Goal: Task Accomplishment & Management: Complete application form

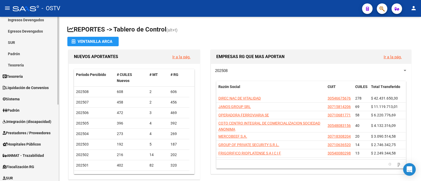
scroll to position [99, 0]
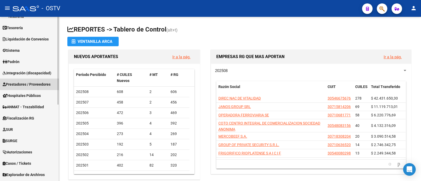
click at [36, 85] on span "Prestadores / Proveedores" at bounding box center [27, 85] width 48 height 6
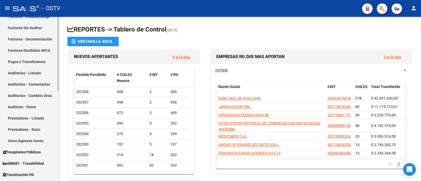
scroll to position [66, 0]
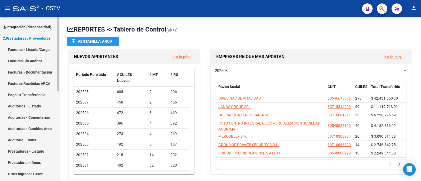
click at [38, 47] on link "Facturas - Listado/Carga" at bounding box center [29, 49] width 59 height 11
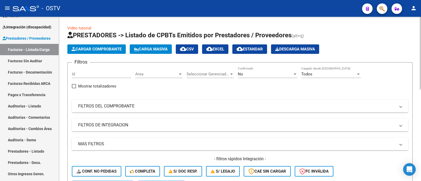
drag, startPoint x: 184, startPoint y: 111, endPoint x: 271, endPoint y: 103, distance: 87.0
click at [184, 111] on mat-expansion-panel-header "FILTROS DEL COMPROBANTE" at bounding box center [240, 106] width 336 height 13
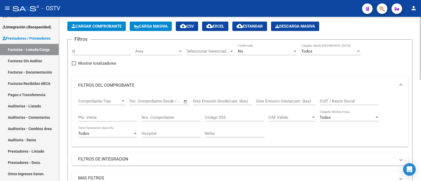
scroll to position [33, 0]
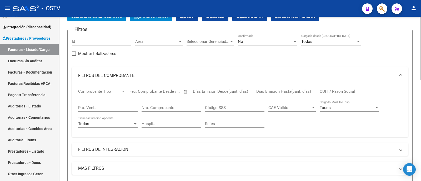
click at [169, 110] on input "Nro. Comprobante" at bounding box center [172, 108] width 60 height 5
paste input "2403"
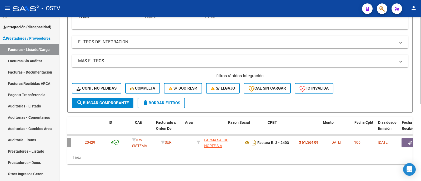
scroll to position [0, 0]
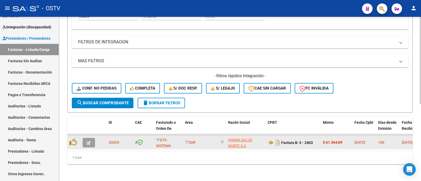
type input "2403"
click at [90, 141] on icon "button" at bounding box center [89, 143] width 4 height 4
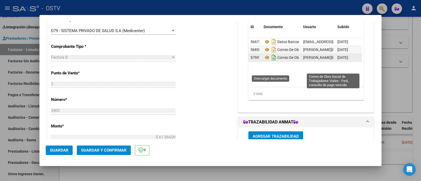
scroll to position [131, 0]
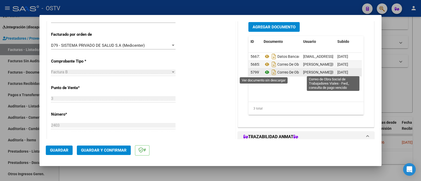
click at [264, 73] on icon at bounding box center [267, 72] width 7 height 6
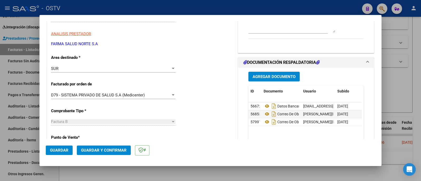
scroll to position [66, 0]
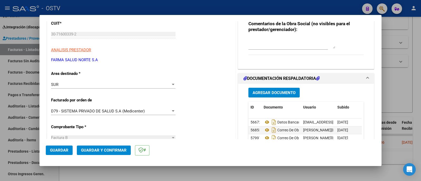
click at [152, 12] on div at bounding box center [210, 90] width 421 height 181
type input "$ 0,00"
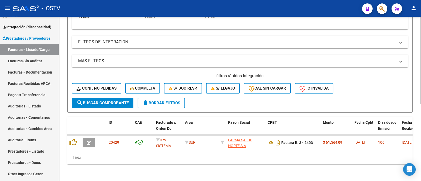
scroll to position [112, 0]
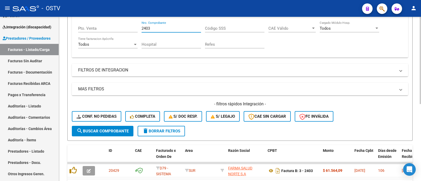
drag, startPoint x: 172, startPoint y: 27, endPoint x: 84, endPoint y: 27, distance: 88.2
click at [84, 27] on div "Comprobante Tipo Comprobante Tipo Start date – End date Fec. Comprobante Desde …" at bounding box center [240, 29] width 324 height 49
paste input "4"
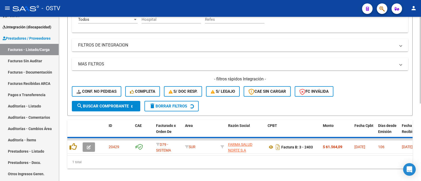
scroll to position [145, 0]
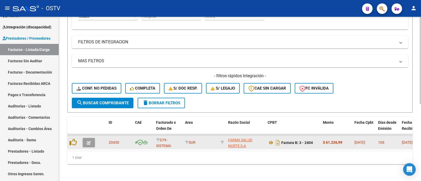
type input "2404"
click at [90, 141] on icon "button" at bounding box center [89, 143] width 4 height 4
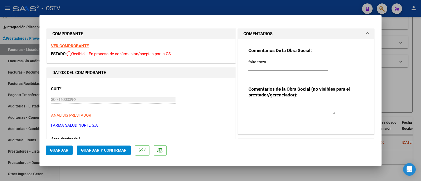
click at [153, 9] on div at bounding box center [210, 90] width 421 height 181
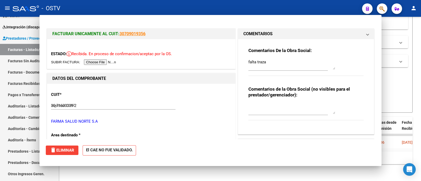
type input "$ 0,00"
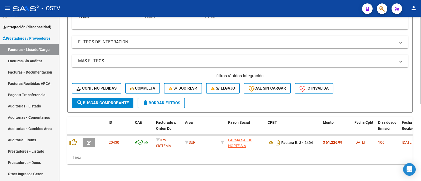
scroll to position [112, 0]
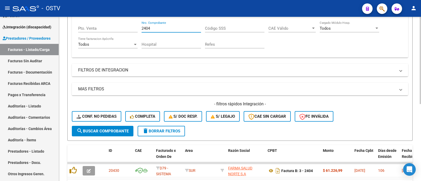
drag, startPoint x: 150, startPoint y: 29, endPoint x: 99, endPoint y: 29, distance: 51.3
click at [99, 29] on div "Comprobante Tipo Comprobante Tipo Start date – End date Fec. Comprobante Desde …" at bounding box center [240, 29] width 324 height 49
paste input "33"
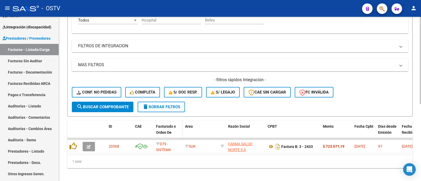
scroll to position [145, 0]
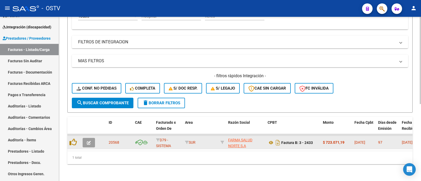
type input "2433"
click at [91, 141] on icon "button" at bounding box center [89, 143] width 4 height 4
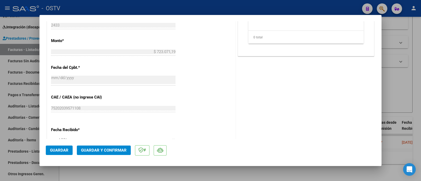
scroll to position [230, 0]
click at [94, 7] on div at bounding box center [210, 90] width 421 height 181
type input "$ 0,00"
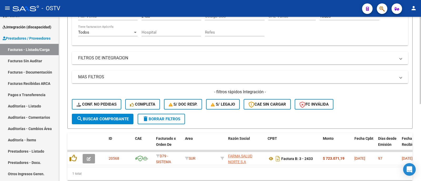
scroll to position [112, 0]
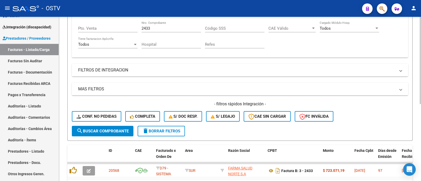
click at [213, 72] on mat-panel-title "FILTROS DE INTEGRACION" at bounding box center [237, 70] width 318 height 6
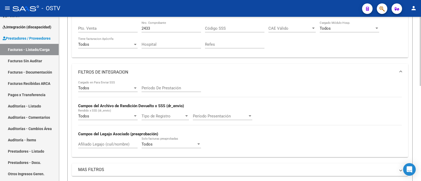
click at [212, 71] on mat-panel-title "FILTROS DE INTEGRACION" at bounding box center [237, 73] width 318 height 6
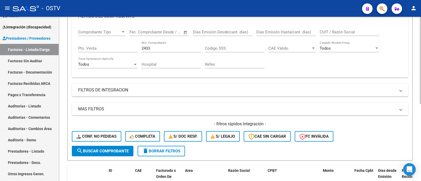
scroll to position [79, 0]
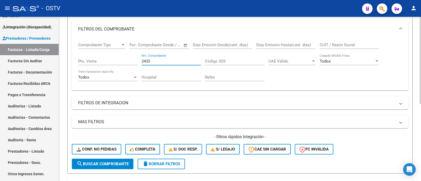
drag, startPoint x: 161, startPoint y: 62, endPoint x: 97, endPoint y: 57, distance: 64.4
click at [97, 57] on div "Comprobante Tipo Comprobante Tipo Start date – End date Fec. Comprobante Desde …" at bounding box center [240, 62] width 324 height 49
paste input "71"
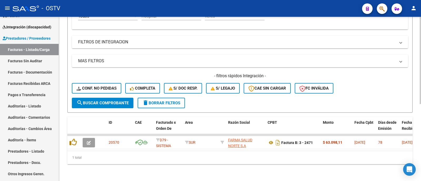
scroll to position [145, 0]
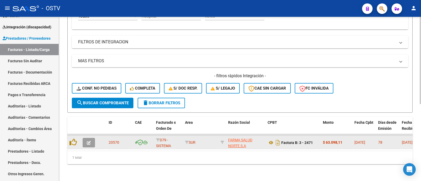
type input "2471"
click at [88, 141] on icon "button" at bounding box center [89, 143] width 4 height 4
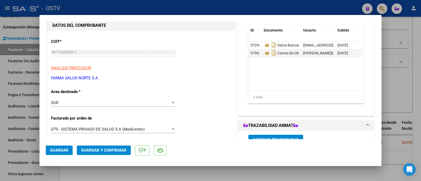
scroll to position [0, 0]
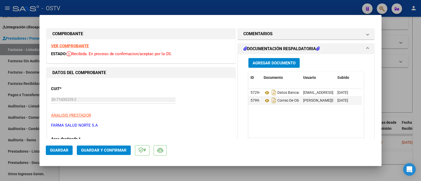
click at [165, 4] on div at bounding box center [210, 90] width 421 height 181
type input "$ 0,00"
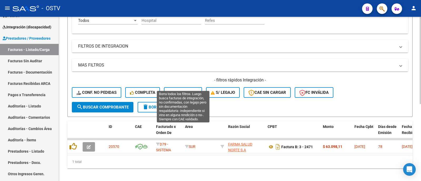
scroll to position [112, 0]
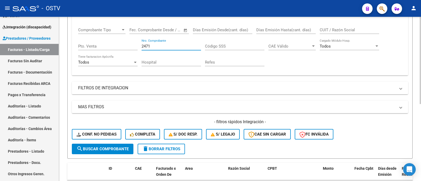
drag, startPoint x: 154, startPoint y: 28, endPoint x: 119, endPoint y: 18, distance: 36.4
click at [119, 18] on mat-expansion-panel "FILTROS DEL COMPROBANTE Comprobante Tipo Comprobante Tipo Start date – End date…" at bounding box center [240, 41] width 336 height 70
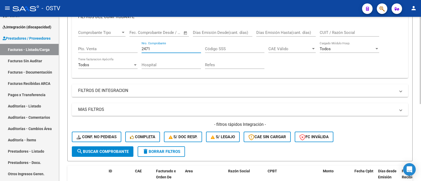
paste input "number"
type input "2"
paste input "2403"
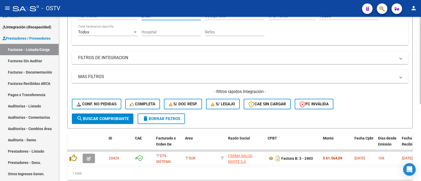
scroll to position [145, 0]
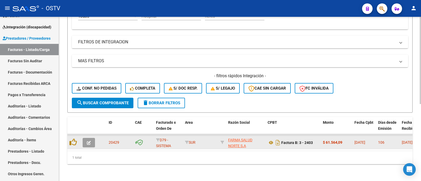
type input "2403"
click at [95, 139] on button "button" at bounding box center [89, 142] width 12 height 9
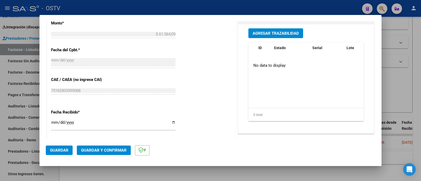
scroll to position [263, 0]
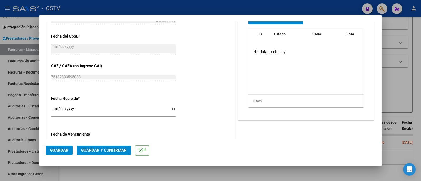
click at [106, 150] on span "Guardar y Confirmar" at bounding box center [104, 150] width 46 height 5
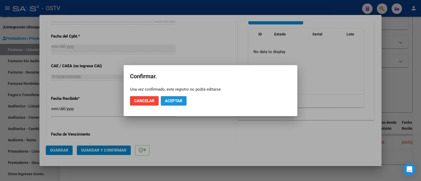
click at [182, 102] on span "Aceptar" at bounding box center [173, 101] width 17 height 5
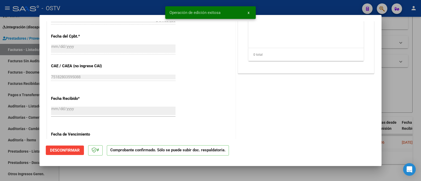
click at [117, 11] on div at bounding box center [210, 90] width 421 height 181
type input "$ 0,00"
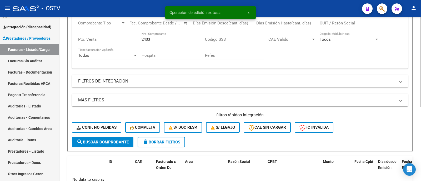
scroll to position [70, 0]
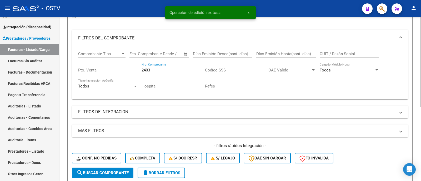
drag, startPoint x: 160, startPoint y: 69, endPoint x: 114, endPoint y: 61, distance: 46.1
click at [116, 62] on div "Comprobante Tipo Comprobante Tipo Start date – End date Fec. Comprobante Desde …" at bounding box center [240, 71] width 324 height 49
paste input "4"
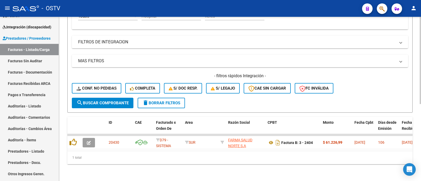
scroll to position [145, 0]
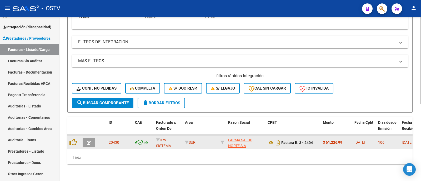
type input "2404"
click at [92, 138] on button "button" at bounding box center [89, 142] width 12 height 9
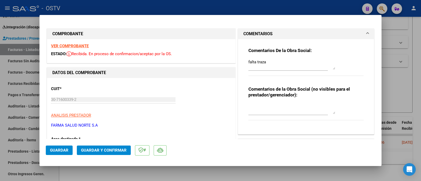
click at [116, 147] on button "Guardar y Confirmar" at bounding box center [104, 150] width 54 height 9
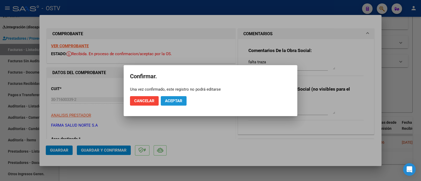
click at [166, 101] on span "Aceptar" at bounding box center [173, 101] width 17 height 5
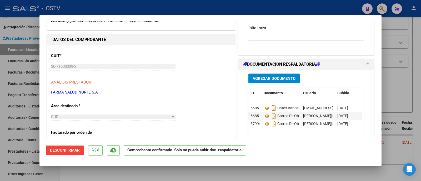
scroll to position [66, 0]
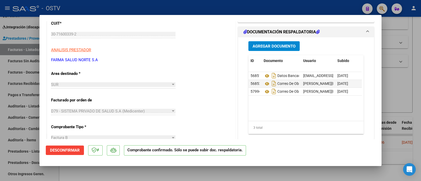
click at [150, 4] on div at bounding box center [210, 90] width 421 height 181
type input "$ 0,00"
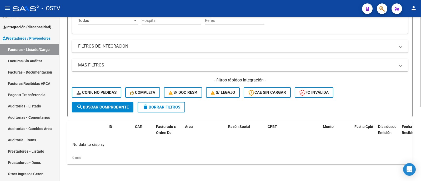
scroll to position [103, 0]
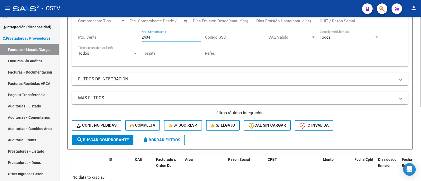
drag, startPoint x: 154, startPoint y: 38, endPoint x: 112, endPoint y: 30, distance: 42.7
click at [112, 30] on div "Comprobante Tipo Comprobante Tipo Start date – End date Fec. Comprobante Desde …" at bounding box center [240, 38] width 324 height 49
paste input "33"
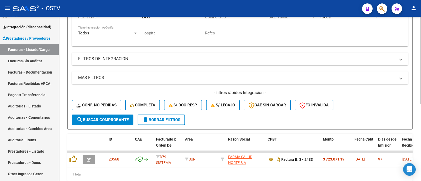
scroll to position [136, 0]
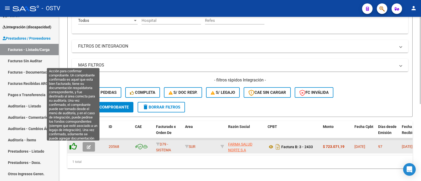
click at [75, 146] on icon at bounding box center [73, 146] width 7 height 7
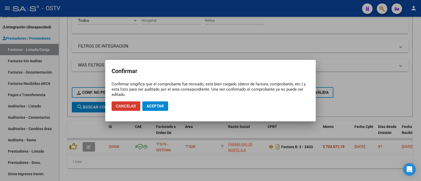
click at [156, 104] on span "Aceptar" at bounding box center [155, 106] width 17 height 5
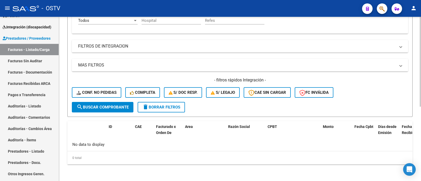
scroll to position [103, 0]
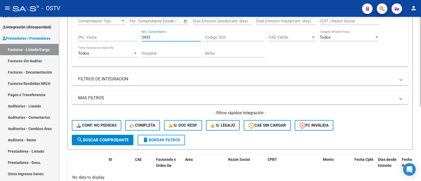
drag, startPoint x: 153, startPoint y: 38, endPoint x: 124, endPoint y: 37, distance: 29.0
click at [124, 37] on div "Comprobante Tipo Comprobante Tipo Start date – End date Fec. Comprobante Desde …" at bounding box center [240, 38] width 324 height 49
paste input "71"
type input "2471"
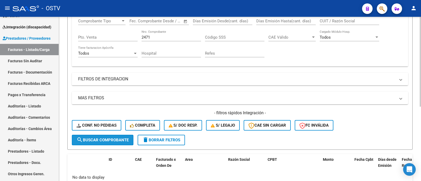
click at [121, 140] on span "search Buscar Comprobante" at bounding box center [103, 140] width 52 height 5
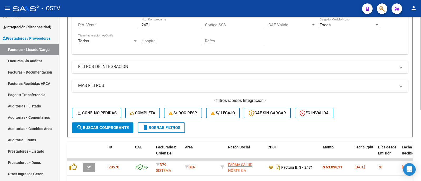
scroll to position [124, 0]
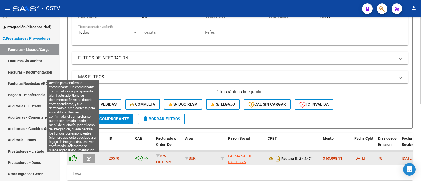
click at [75, 157] on icon at bounding box center [73, 158] width 7 height 7
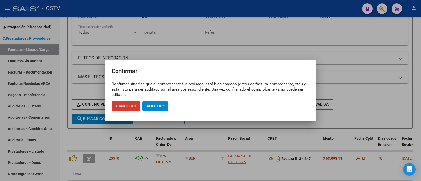
click at [157, 108] on span "Aceptar" at bounding box center [155, 106] width 17 height 5
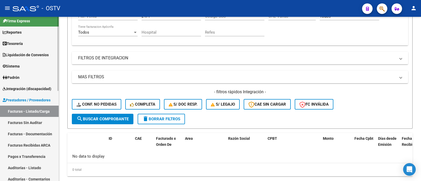
scroll to position [0, 0]
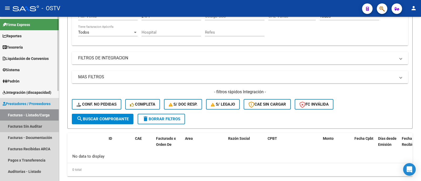
click at [38, 124] on link "Facturas Sin Auditar" at bounding box center [29, 126] width 59 height 11
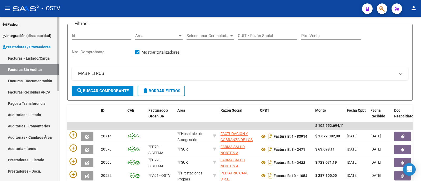
scroll to position [66, 0]
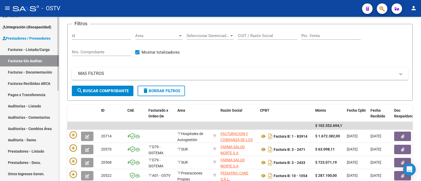
click at [28, 103] on link "Auditorías - Listado" at bounding box center [29, 106] width 59 height 11
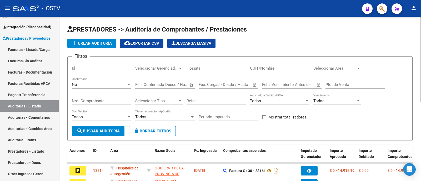
click at [84, 39] on button "add Crear Auditoría" at bounding box center [91, 43] width 49 height 9
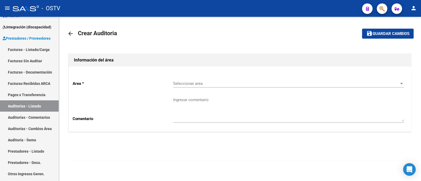
click at [205, 82] on span "Seleccionar area" at bounding box center [286, 83] width 226 height 5
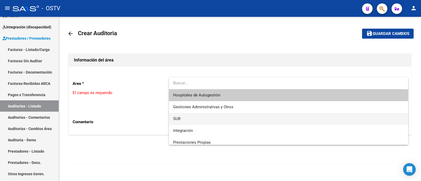
click at [192, 117] on span "SUR" at bounding box center [288, 119] width 231 height 12
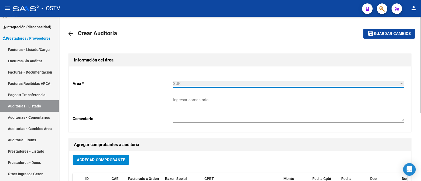
click at [194, 115] on textarea "Ingresar comentario" at bounding box center [288, 109] width 231 height 25
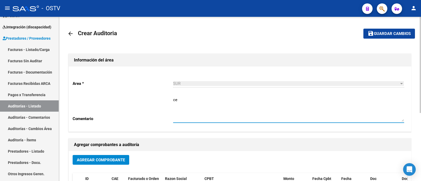
type textarea "c"
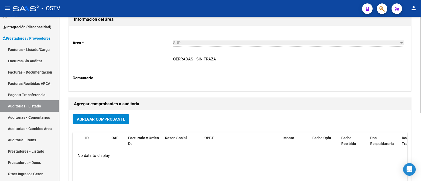
scroll to position [33, 0]
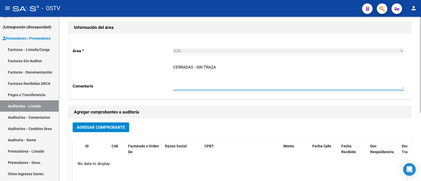
type textarea "CERRADAS - SIN TRAZA"
click at [112, 127] on span "Agregar Comprobante" at bounding box center [101, 127] width 48 height 5
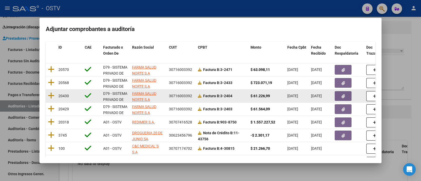
scroll to position [66, 0]
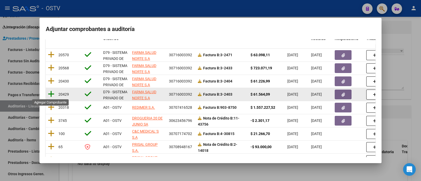
click at [52, 94] on icon at bounding box center [51, 94] width 7 height 7
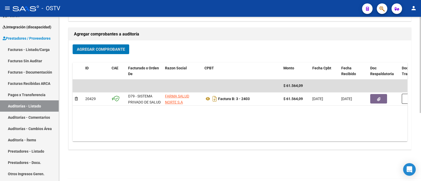
scroll to position [116, 0]
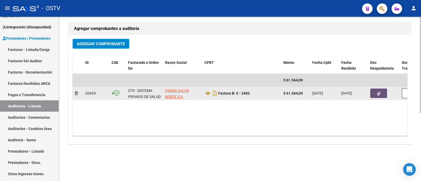
click at [382, 95] on button "button" at bounding box center [378, 93] width 17 height 9
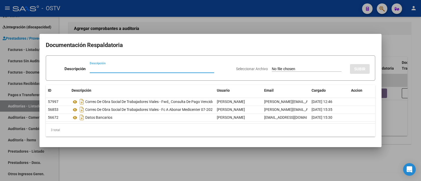
click at [208, 29] on div at bounding box center [210, 90] width 421 height 181
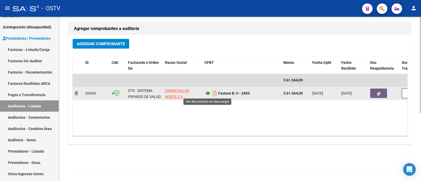
click at [207, 94] on icon at bounding box center [208, 93] width 7 height 6
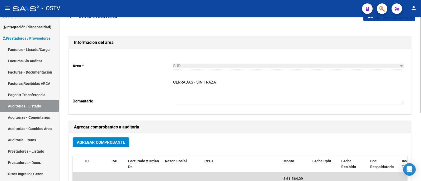
scroll to position [0, 0]
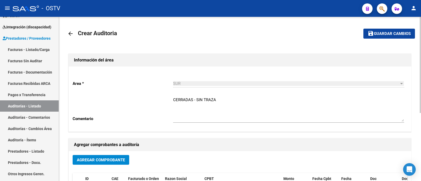
click at [393, 36] on span "Guardar cambios" at bounding box center [392, 34] width 37 height 5
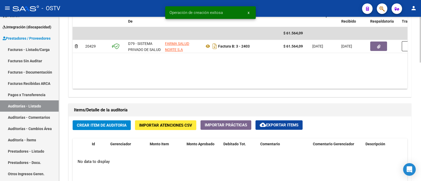
scroll to position [362, 0]
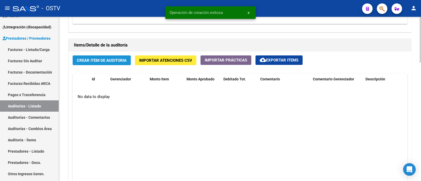
click at [98, 59] on span "Crear Item de Auditoria" at bounding box center [102, 60] width 50 height 5
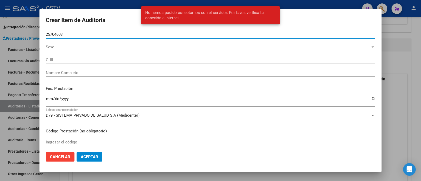
type input "25704603"
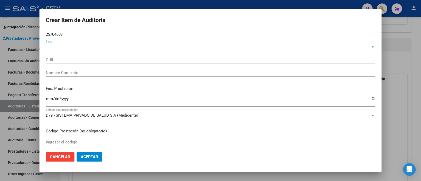
click at [72, 49] on span "Sexo" at bounding box center [208, 47] width 325 height 5
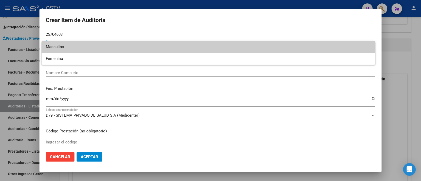
click at [76, 45] on span "Masculino" at bounding box center [208, 47] width 325 height 12
type input "20257046037"
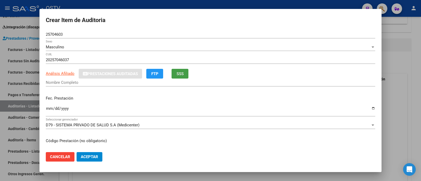
click at [185, 73] on button "SSS" at bounding box center [180, 74] width 17 height 10
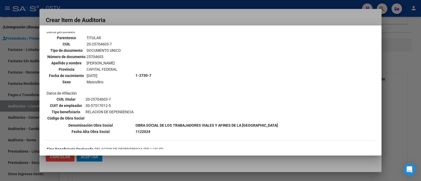
scroll to position [0, 0]
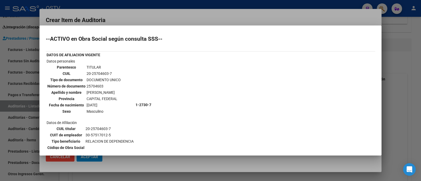
click at [128, 21] on div at bounding box center [210, 90] width 421 height 181
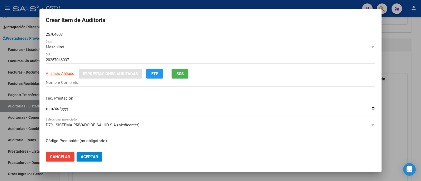
click at [61, 83] on input "Nombre Completo" at bounding box center [211, 82] width 330 height 5
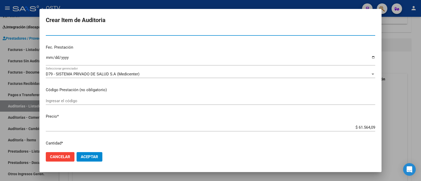
scroll to position [66, 0]
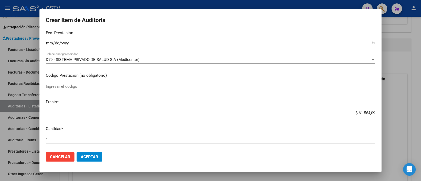
click at [48, 43] on input "Ingresar la fecha" at bounding box center [211, 45] width 330 height 8
type input "2025-04-11"
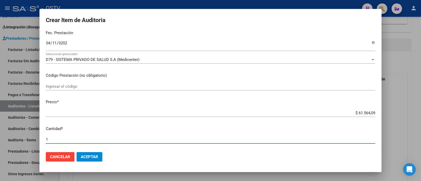
scroll to position [169, 0]
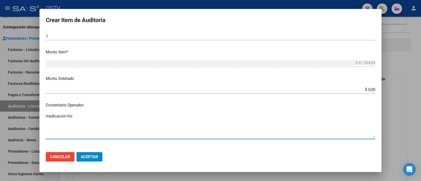
type textarea "medicacion hiv"
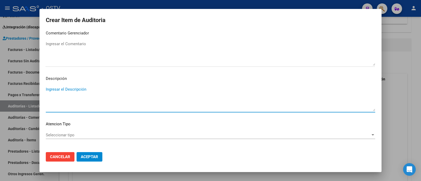
click at [81, 134] on span "Seleccionar tipo" at bounding box center [208, 135] width 325 height 5
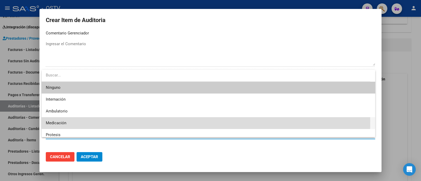
click at [80, 121] on span "Medicación" at bounding box center [208, 123] width 325 height 12
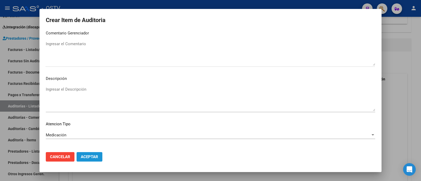
click at [91, 156] on span "Aceptar" at bounding box center [89, 157] width 17 height 5
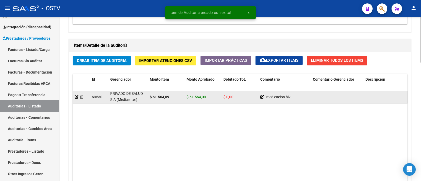
scroll to position [0, 0]
drag, startPoint x: 113, startPoint y: 93, endPoint x: 140, endPoint y: 101, distance: 28.2
click at [140, 101] on datatable-body-cell "D79 - SISTEMA PRIVADO DE SALUD S.A (Medicenter)" at bounding box center [127, 97] width 39 height 13
copy span "D79 - SISTEMA PRIVADO DE SALUD S.A (Medicenter)"
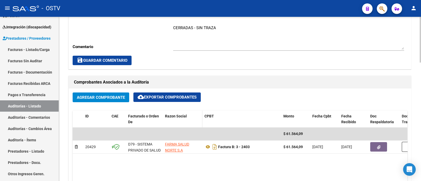
scroll to position [132, 0]
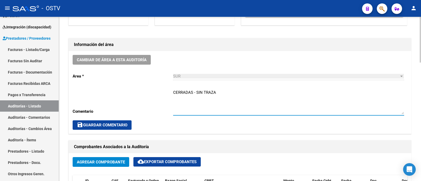
click at [266, 98] on textarea "CERRADAS - SIN TRAZA" at bounding box center [288, 102] width 231 height 25
paste textarea "D79 - SISTEMA PRIVADO DE SALUD S.A (Medicenter)"
type textarea "CERRADAS - SIN TRAZA . D79 - SISTEMA PRIVADO DE SALUD S.A (Medicenter)"
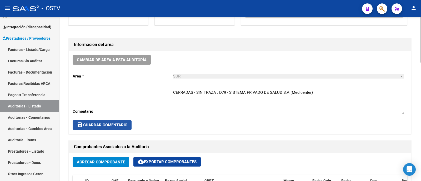
click at [84, 127] on span "save Guardar Comentario" at bounding box center [102, 125] width 51 height 5
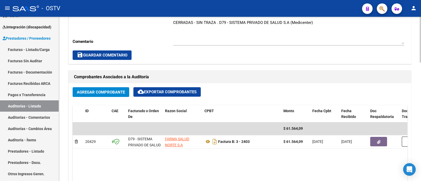
scroll to position [230, 0]
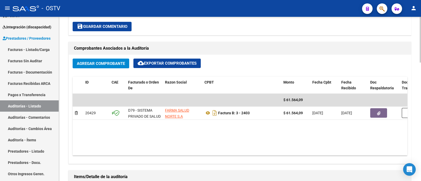
click at [117, 62] on span "Agregar Comprobante" at bounding box center [101, 63] width 48 height 5
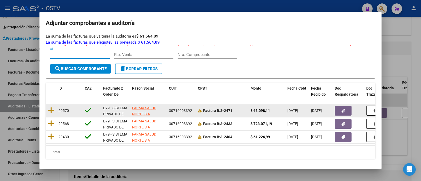
scroll to position [36, 0]
click at [53, 107] on icon at bounding box center [51, 110] width 7 height 7
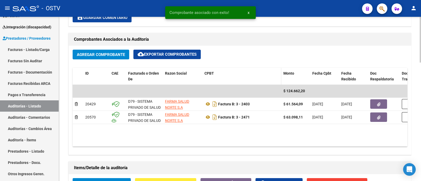
scroll to position [230, 0]
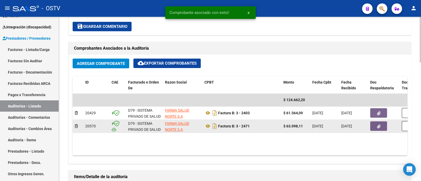
click at [374, 127] on button "button" at bounding box center [378, 126] width 17 height 9
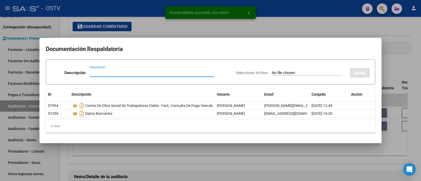
click at [271, 31] on div at bounding box center [210, 90] width 421 height 181
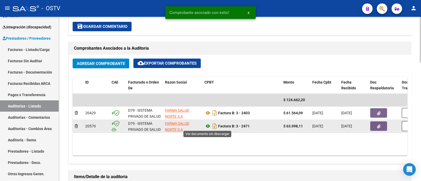
click at [209, 125] on icon at bounding box center [208, 126] width 7 height 6
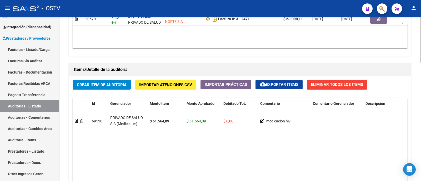
scroll to position [362, 0]
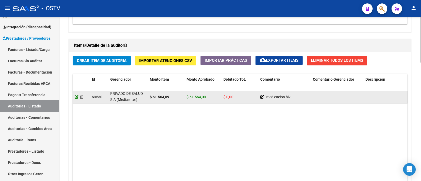
click at [76, 97] on icon at bounding box center [77, 97] width 4 height 4
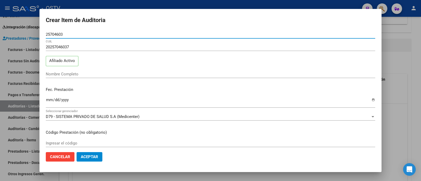
drag, startPoint x: 76, startPoint y: 35, endPoint x: 0, endPoint y: 32, distance: 75.9
click at [0, 32] on div "Crear Item de Auditoria 25704603 Nro Documento 20257046037 CUIL Afiliado Activo…" at bounding box center [210, 90] width 421 height 181
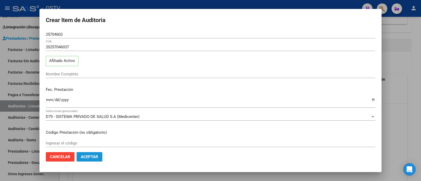
click at [95, 157] on span "Aceptar" at bounding box center [89, 157] width 17 height 5
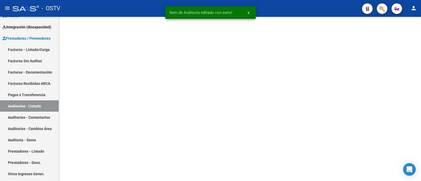
scroll to position [0, 0]
click at [133, 12] on div "- OSTV" at bounding box center [185, 9] width 345 height 12
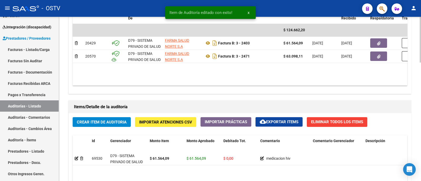
scroll to position [329, 0]
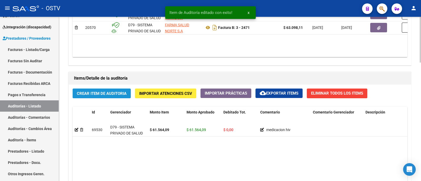
click at [109, 95] on span "Crear Item de Auditoria" at bounding box center [102, 93] width 50 height 5
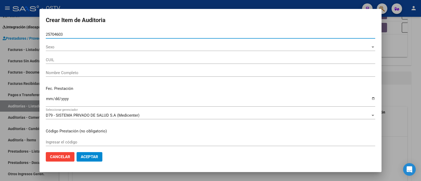
type input "25704603"
type input "20257046037"
type input "ALLONI GABRIEL AMILCAR"
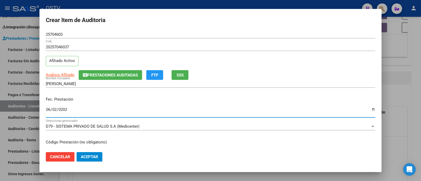
type input "2025-06-02"
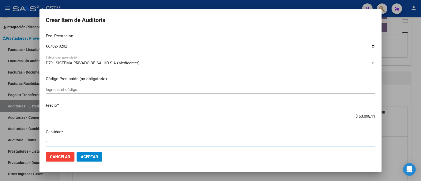
scroll to position [170, 0]
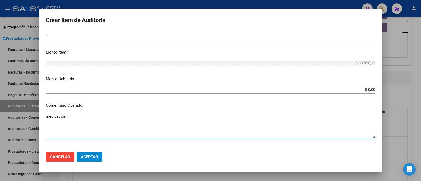
type textarea "medicacion hiv"
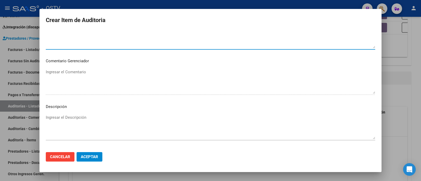
scroll to position [236, 0]
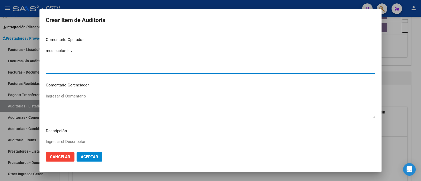
drag, startPoint x: 83, startPoint y: 54, endPoint x: 4, endPoint y: 54, distance: 78.5
click at [4, 54] on div "Crear Item de Auditoria 25704603 Nro Documento 20257046037 CUIL Afiliado Activo…" at bounding box center [210, 90] width 421 height 181
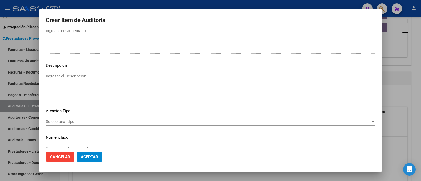
scroll to position [302, 0]
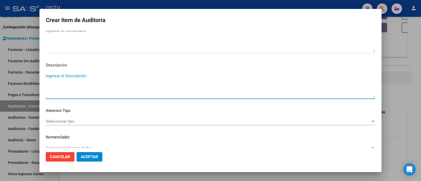
click at [79, 76] on textarea "Ingresar el Descripción" at bounding box center [211, 85] width 330 height 25
type textarea "medicacion hiv"
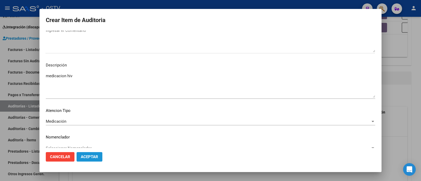
click at [87, 156] on span "Aceptar" at bounding box center [89, 157] width 17 height 5
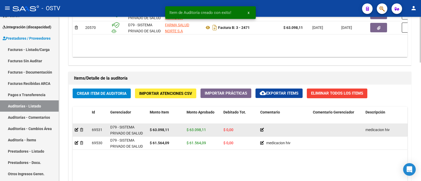
click at [262, 128] on icon at bounding box center [262, 130] width 4 height 4
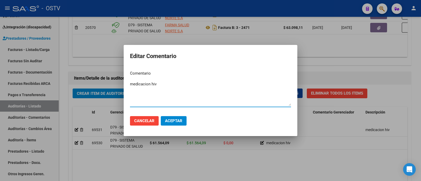
type textarea "medicacion hiv"
click at [175, 119] on span "Aceptar" at bounding box center [173, 121] width 17 height 5
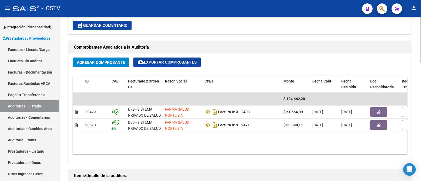
scroll to position [230, 0]
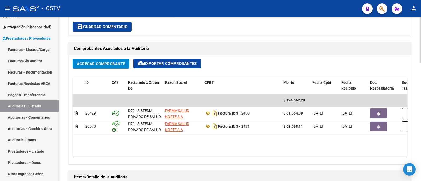
click at [100, 62] on span "Agregar Comprobante" at bounding box center [101, 64] width 48 height 5
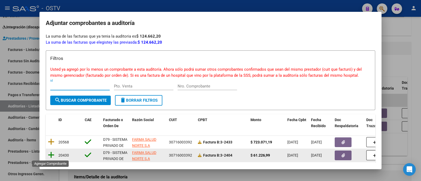
click at [53, 155] on icon at bounding box center [51, 155] width 7 height 7
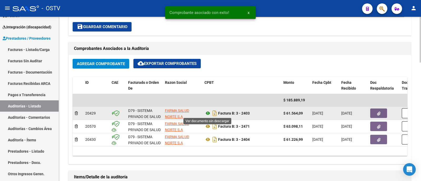
click at [209, 112] on icon at bounding box center [208, 113] width 7 height 6
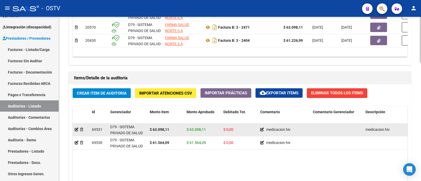
scroll to position [362, 0]
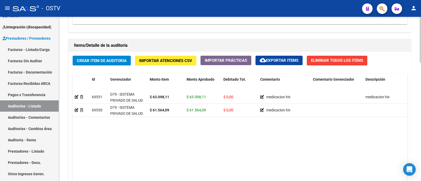
click at [99, 63] on button "Crear Item de Auditoria" at bounding box center [102, 61] width 58 height 10
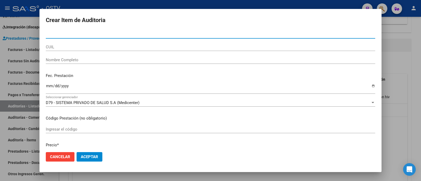
paste input "25704603"
type input "25704603"
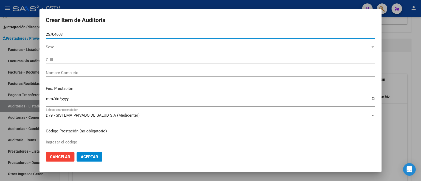
type input "20257046037"
type input "ALLONI GABRIEL AMILCAR"
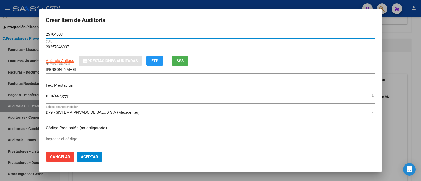
type input "25704603"
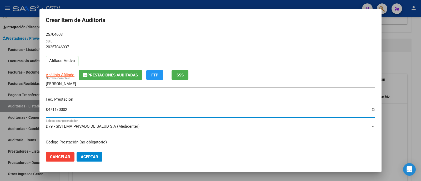
type input "0020-04-11"
type input "2025-04-11"
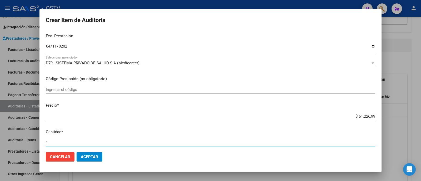
scroll to position [170, 0]
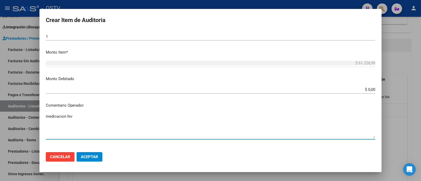
type textarea "medicacion hiv"
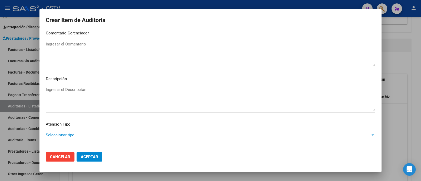
click at [86, 96] on textarea "Ingresar el Descripción" at bounding box center [211, 99] width 330 height 25
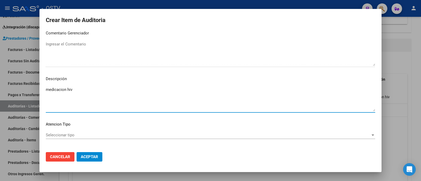
type textarea "medicacion hiv"
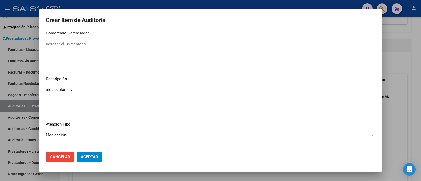
click at [88, 161] on button "Aceptar" at bounding box center [90, 156] width 26 height 9
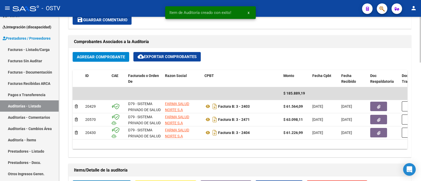
scroll to position [230, 0]
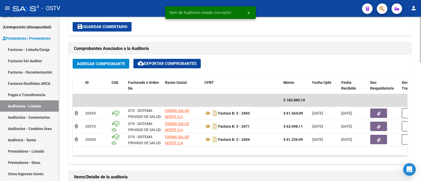
click at [97, 60] on button "Agregar Comprobante" at bounding box center [101, 64] width 57 height 10
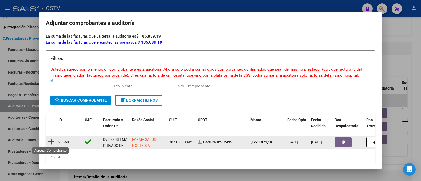
click at [53, 143] on icon at bounding box center [51, 141] width 7 height 7
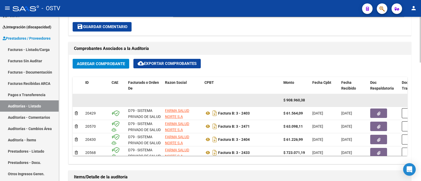
scroll to position [9, 0]
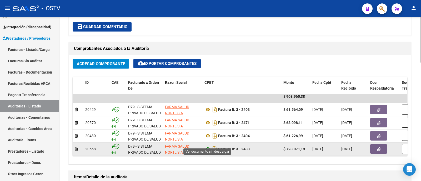
click at [210, 146] on icon at bounding box center [208, 149] width 7 height 6
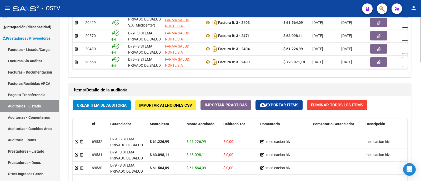
scroll to position [329, 0]
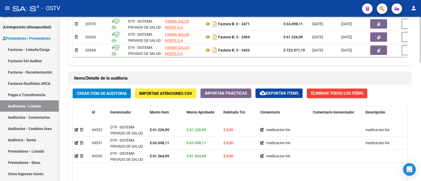
click at [107, 96] on button "Crear Item de Auditoria" at bounding box center [102, 94] width 58 height 10
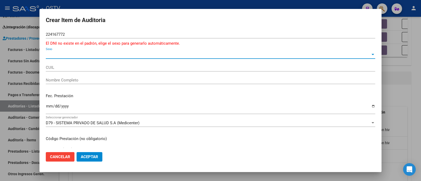
click at [65, 35] on input "224167772" at bounding box center [211, 34] width 330 height 5
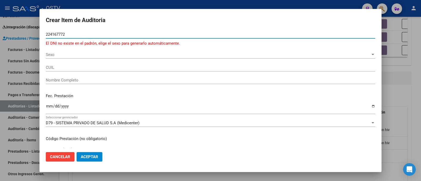
type input "22416772"
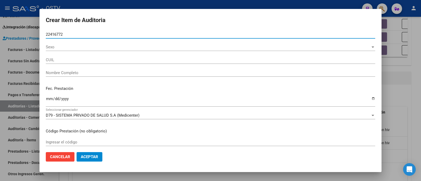
type input "27224167720"
type input "CABALLERO ESTELA"
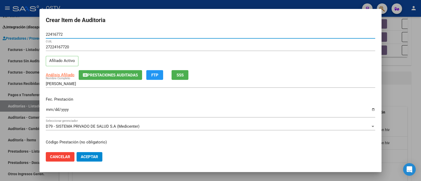
type input "22416772"
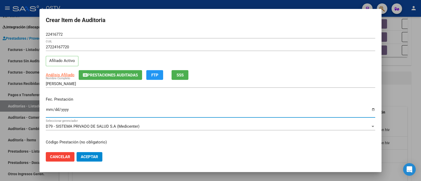
click at [50, 108] on input "Ingresar la fecha" at bounding box center [211, 112] width 330 height 8
type input "2025-04-29"
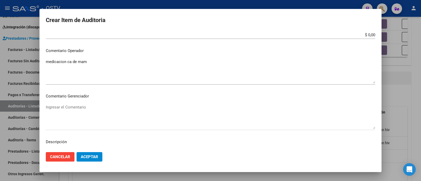
scroll to position [222, 0]
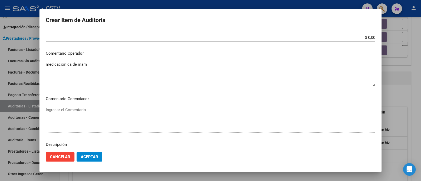
click at [105, 69] on textarea "medicacion ca de mam" at bounding box center [211, 74] width 330 height 25
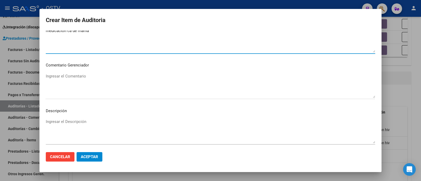
scroll to position [288, 0]
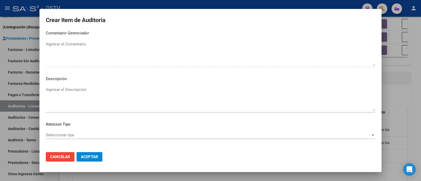
type textarea "medicacion ca de mama"
click at [87, 98] on textarea "Ingresar el Descripción" at bounding box center [211, 99] width 330 height 25
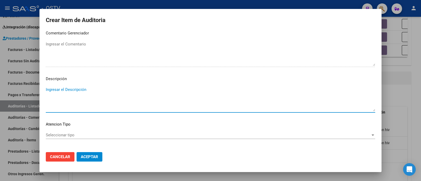
type textarea "e"
type textarea "medicacion ca de mama"
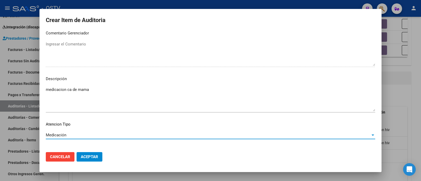
scroll to position [310, 0]
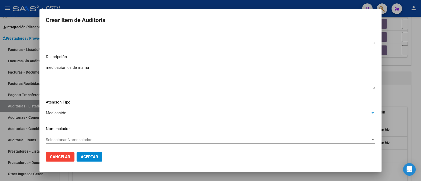
click at [96, 154] on button "Aceptar" at bounding box center [90, 156] width 26 height 9
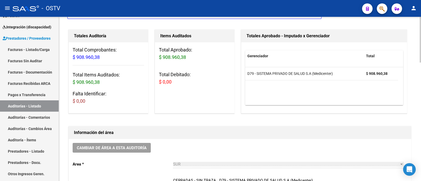
scroll to position [99, 0]
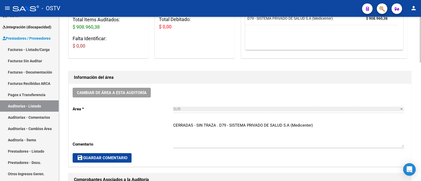
click at [101, 157] on span "save Guardar Comentario" at bounding box center [102, 158] width 51 height 5
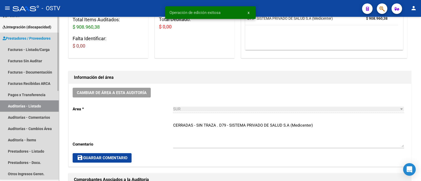
click at [41, 106] on link "Auditorías - Listado" at bounding box center [29, 106] width 59 height 11
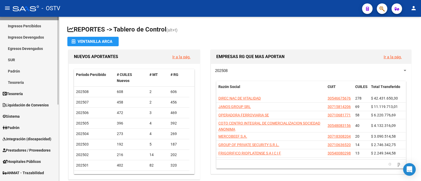
scroll to position [66, 0]
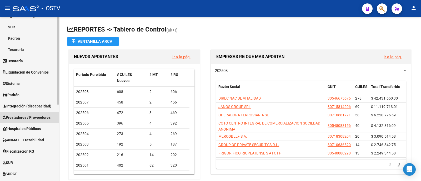
click at [35, 118] on span "Prestadores / Proveedores" at bounding box center [27, 118] width 48 height 6
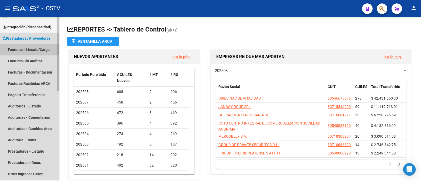
click at [37, 49] on link "Facturas - Listado/Carga" at bounding box center [29, 49] width 59 height 11
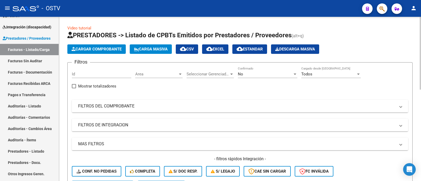
click at [145, 76] on span "Area" at bounding box center [156, 74] width 43 height 5
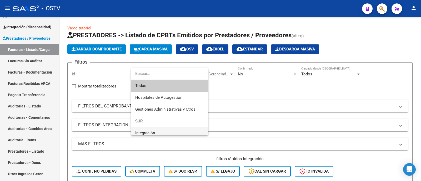
click at [165, 131] on span "Integración" at bounding box center [169, 133] width 69 height 12
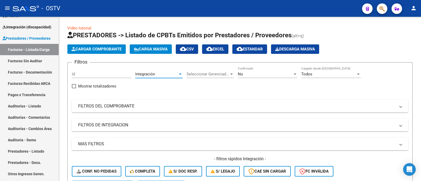
scroll to position [3, 0]
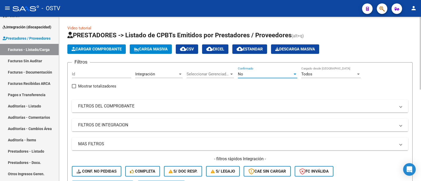
click at [245, 73] on div "No" at bounding box center [265, 74] width 55 height 5
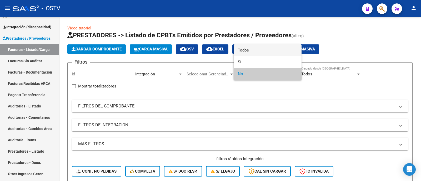
click at [262, 53] on span "Todos" at bounding box center [268, 50] width 60 height 12
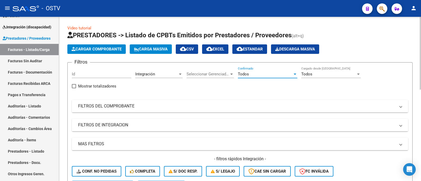
click at [118, 122] on mat-expansion-panel-header "FILTROS DE INTEGRACION" at bounding box center [240, 125] width 336 height 13
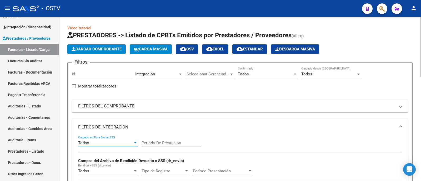
click at [87, 141] on span "Todos" at bounding box center [83, 143] width 11 height 5
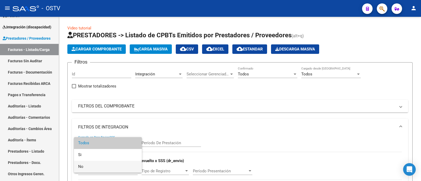
click at [88, 164] on span "No" at bounding box center [108, 167] width 60 height 12
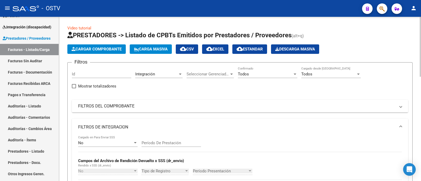
click at [97, 140] on div "No Cargado en Para Enviar SSS" at bounding box center [108, 141] width 60 height 11
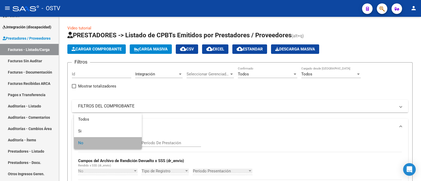
click at [99, 141] on span "No" at bounding box center [108, 143] width 60 height 12
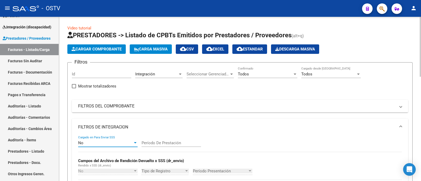
click at [115, 129] on mat-panel-title "FILTROS DE INTEGRACION" at bounding box center [237, 128] width 318 height 6
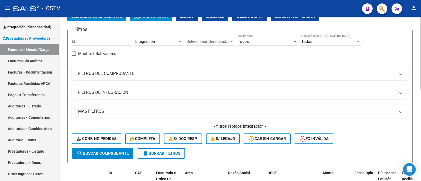
click at [133, 110] on mat-panel-title "MAS FILTROS" at bounding box center [237, 112] width 318 height 6
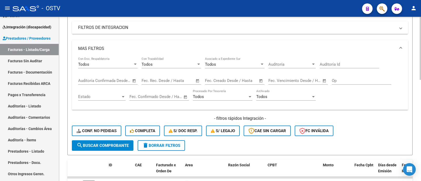
scroll to position [99, 0]
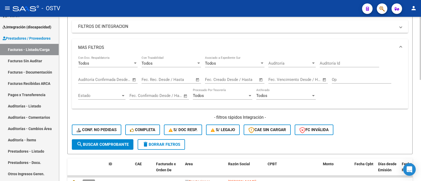
click at [199, 80] on span "Open calendar" at bounding box center [197, 80] width 13 height 13
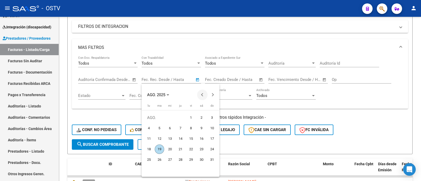
click at [204, 94] on span "Previous month" at bounding box center [202, 95] width 11 height 11
click at [205, 94] on span "Previous month" at bounding box center [202, 95] width 11 height 11
click at [180, 119] on span "1" at bounding box center [180, 117] width 9 height 9
type input "1/5/2025"
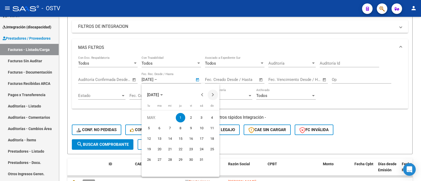
click at [211, 95] on button "Next month" at bounding box center [213, 95] width 11 height 11
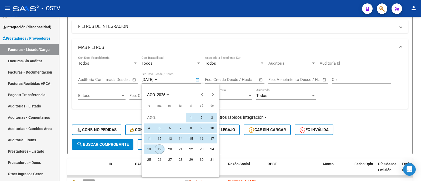
click at [160, 151] on span "19" at bounding box center [159, 149] width 9 height 9
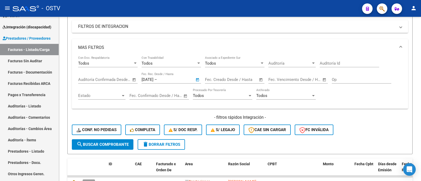
type input "19/8/2025"
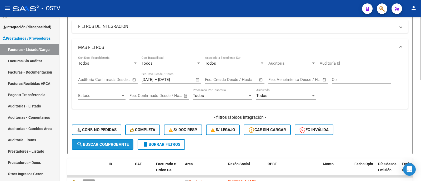
click at [118, 145] on span "search Buscar Comprobante" at bounding box center [103, 144] width 52 height 5
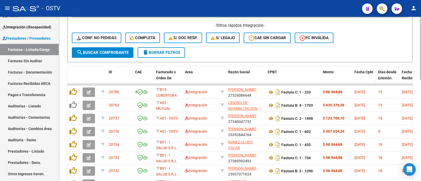
scroll to position [197, 0]
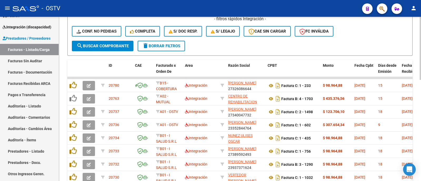
click at [405, 67] on span "Fecha Recibido" at bounding box center [409, 68] width 15 height 10
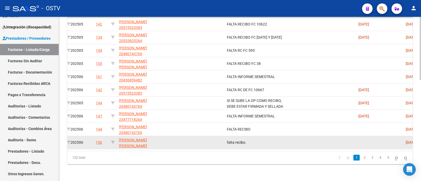
scroll to position [0, 728]
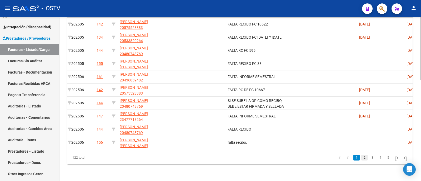
click at [361, 157] on link "2" at bounding box center [364, 158] width 6 height 6
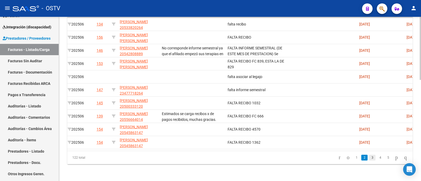
click at [369, 160] on link "3" at bounding box center [372, 158] width 6 height 6
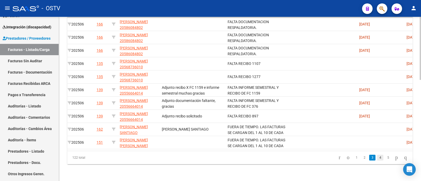
click at [377, 158] on link "4" at bounding box center [380, 158] width 6 height 6
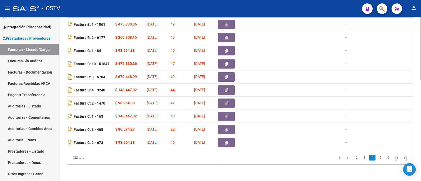
scroll to position [0, 0]
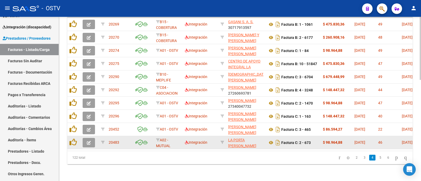
click at [86, 138] on button "button" at bounding box center [89, 142] width 12 height 9
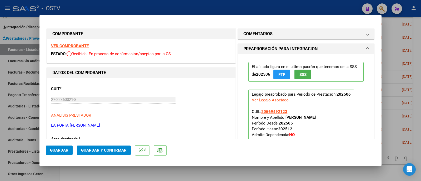
click at [178, 9] on div at bounding box center [210, 90] width 421 height 181
type input "$ 0,00"
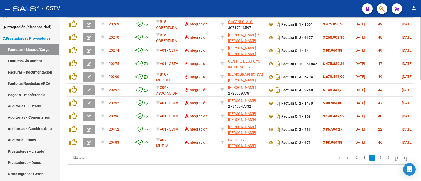
scroll to position [263, 0]
click at [377, 159] on link "5" at bounding box center [380, 158] width 6 height 6
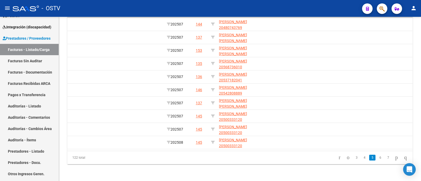
scroll to position [0, 633]
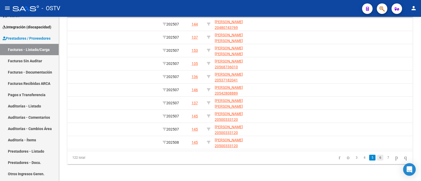
click at [377, 159] on link "6" at bounding box center [380, 158] width 6 height 6
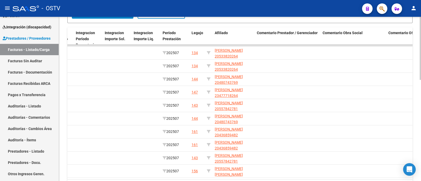
scroll to position [263, 0]
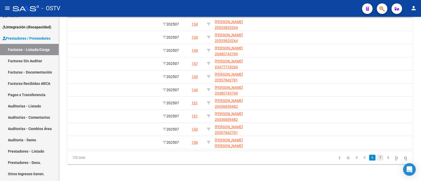
click at [377, 160] on link "7" at bounding box center [380, 158] width 6 height 6
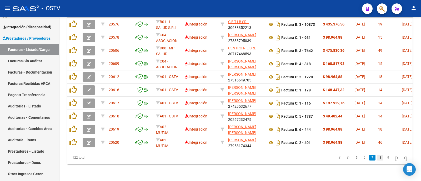
click at [378, 161] on link "8" at bounding box center [380, 158] width 6 height 6
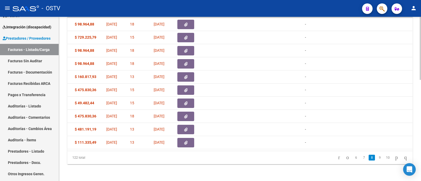
scroll to position [0, 0]
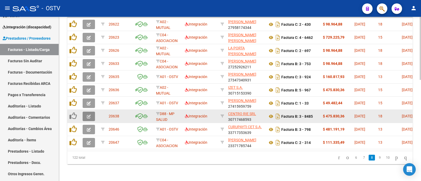
click at [93, 112] on button "button" at bounding box center [89, 116] width 12 height 9
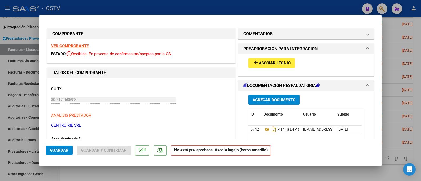
click at [264, 62] on span "Asociar Legajo" at bounding box center [275, 63] width 32 height 5
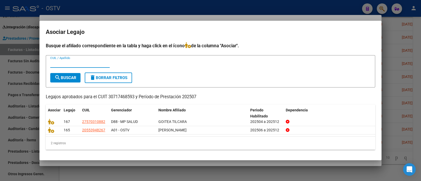
click at [153, 18] on div at bounding box center [210, 90] width 421 height 181
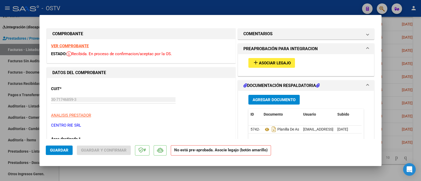
click at [75, 45] on strong "VER COMPROBANTE" at bounding box center [70, 46] width 38 height 5
click at [277, 62] on span "Asociar Legajo" at bounding box center [275, 63] width 32 height 5
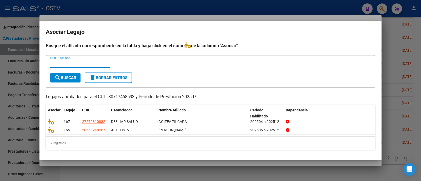
click at [170, 16] on div at bounding box center [210, 90] width 421 height 181
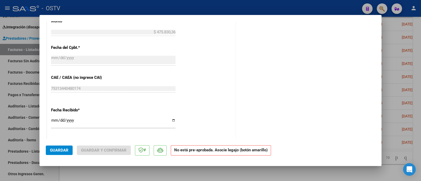
scroll to position [296, 0]
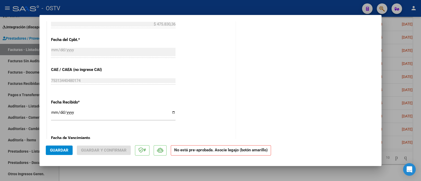
click at [174, 6] on div at bounding box center [210, 90] width 421 height 181
type input "$ 0,00"
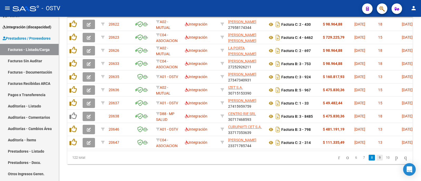
click at [377, 158] on link "9" at bounding box center [380, 158] width 6 height 6
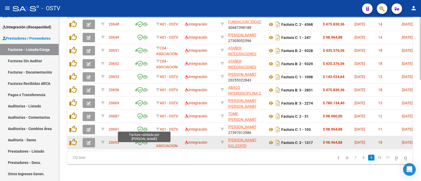
scroll to position [263, 0]
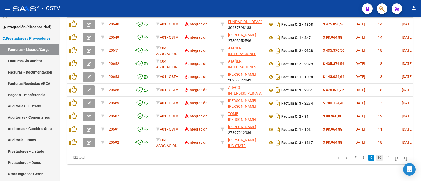
click at [376, 161] on link "10" at bounding box center [379, 158] width 7 height 6
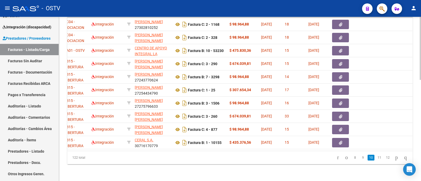
scroll to position [0, 0]
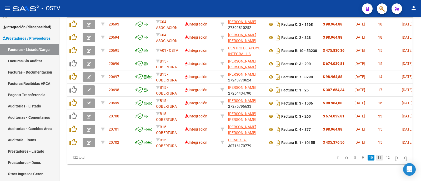
click at [376, 160] on link "11" at bounding box center [379, 158] width 7 height 6
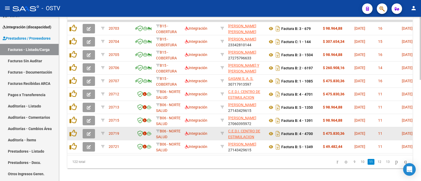
scroll to position [263, 0]
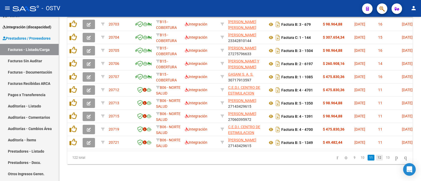
click at [376, 159] on link "12" at bounding box center [379, 158] width 7 height 6
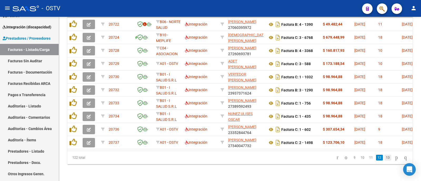
click at [385, 159] on link "13" at bounding box center [388, 158] width 7 height 6
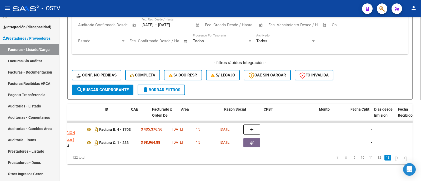
scroll to position [0, 0]
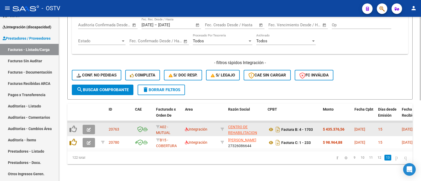
click at [89, 128] on icon "button" at bounding box center [89, 130] width 4 height 4
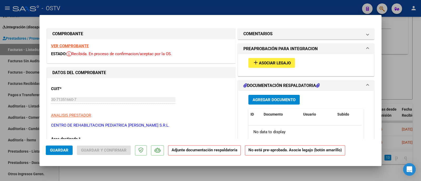
click at [81, 47] on strong "VER COMPROBANTE" at bounding box center [70, 46] width 38 height 5
click at [21, 98] on div "COMPROBANTE VER COMPROBANTE ESTADO: Recibida. En proceso de confirmacion/acepta…" at bounding box center [210, 90] width 421 height 181
click at [259, 62] on span "Asociar Legajo" at bounding box center [275, 63] width 32 height 5
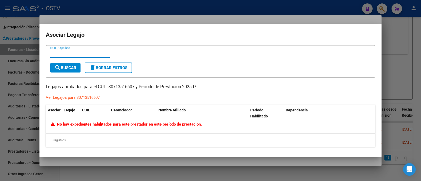
click at [162, 10] on div at bounding box center [210, 90] width 421 height 181
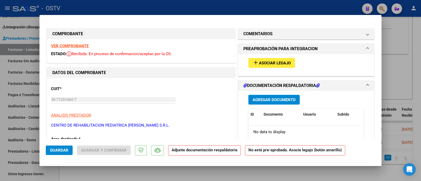
click at [162, 10] on div at bounding box center [210, 90] width 421 height 181
type input "$ 0,00"
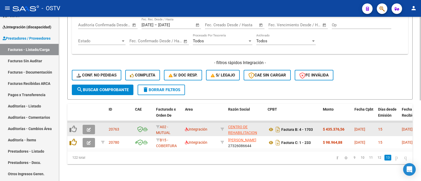
click at [92, 125] on button "button" at bounding box center [89, 129] width 12 height 9
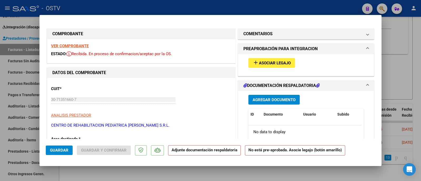
click at [15, 99] on div "COMPROBANTE VER COMPROBANTE ESTADO: Recibida. En proceso de confirmacion/acepta…" at bounding box center [210, 90] width 421 height 181
click at [281, 61] on span "Asociar Legajo" at bounding box center [275, 63] width 32 height 5
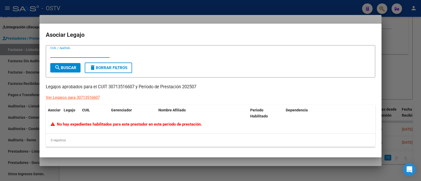
click at [149, 22] on div at bounding box center [210, 90] width 421 height 181
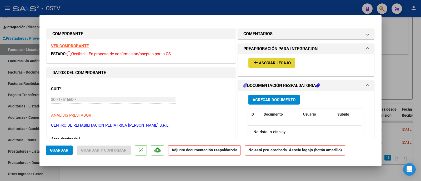
click at [276, 61] on span "Asociar Legajo" at bounding box center [275, 63] width 32 height 5
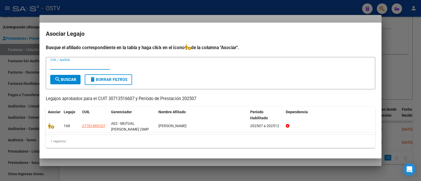
click at [181, 23] on mat-dialog-container "Asociar Legajo Busque el afiliado correspondiente en la tabla y haga click en e…" at bounding box center [210, 91] width 342 height 136
click at [181, 19] on div at bounding box center [210, 90] width 421 height 181
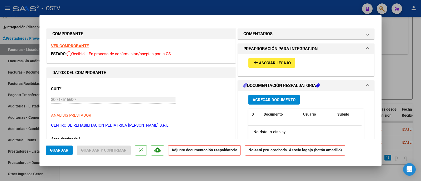
click at [178, 11] on div at bounding box center [210, 90] width 421 height 181
type input "$ 0,00"
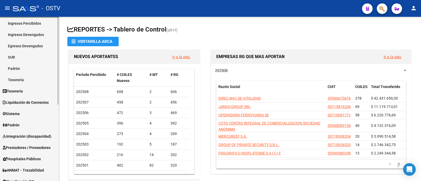
scroll to position [66, 0]
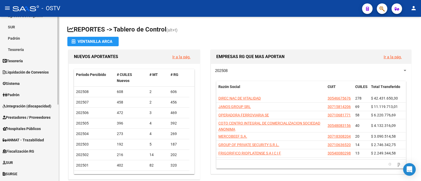
click at [36, 106] on span "Integración (discapacidad)" at bounding box center [27, 106] width 49 height 6
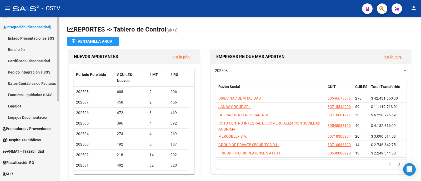
click at [34, 110] on link "Legajos" at bounding box center [29, 106] width 59 height 11
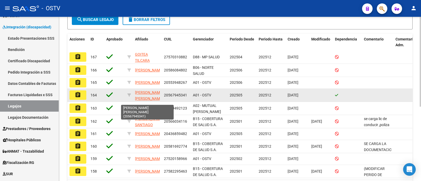
scroll to position [33, 0]
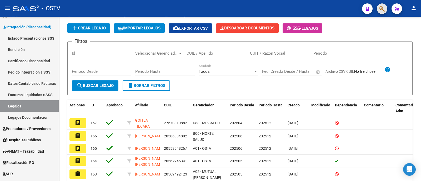
click at [384, 4] on span "button" at bounding box center [382, 8] width 5 height 11
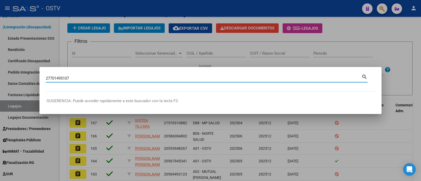
type input "27701495107"
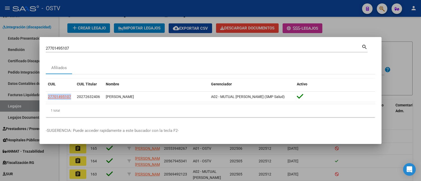
drag, startPoint x: 72, startPoint y: 98, endPoint x: 45, endPoint y: 97, distance: 26.9
click at [45, 97] on mat-dialog-content "27701495107 Buscar (apellido, dni, cuil, nro traspaso, cuit, obra social) searc…" at bounding box center [210, 82] width 342 height 78
copy datatable-body-row "27701495107"
click at [150, 11] on div at bounding box center [210, 90] width 421 height 181
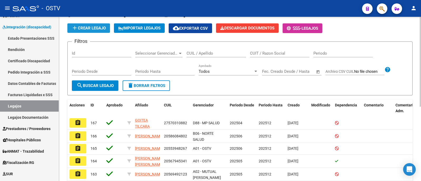
click at [92, 27] on span "add Crear Legajo" at bounding box center [89, 28] width 34 height 5
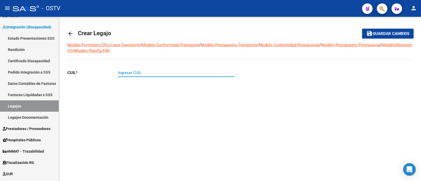
click at [146, 74] on input "Ingresar CUIL" at bounding box center [176, 73] width 116 height 5
paste input "27-70149510-7"
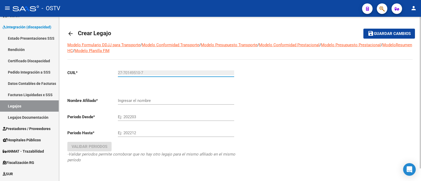
type input "27-70149510-7"
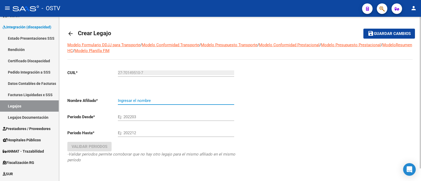
type input "[PERSON_NAME]"
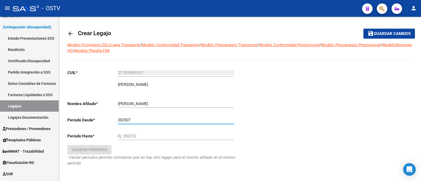
type input "202507"
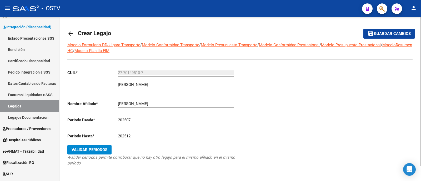
type input "202512"
click at [91, 151] on span "Validar Periodos" at bounding box center [90, 150] width 36 height 5
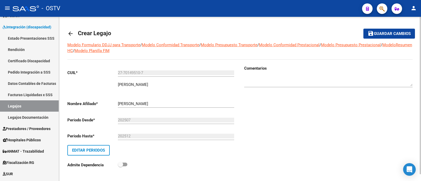
scroll to position [7, 0]
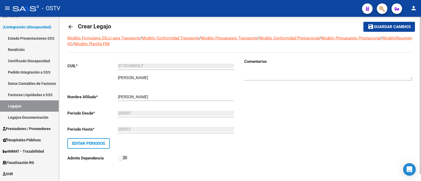
click at [382, 24] on span "save Guardar cambios" at bounding box center [389, 26] width 43 height 5
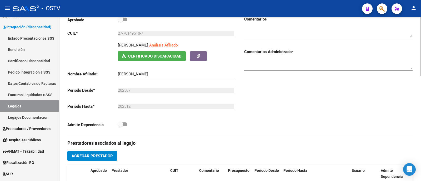
scroll to position [131, 0]
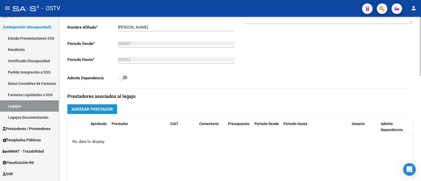
click at [96, 112] on button "Agregar Prestador" at bounding box center [92, 110] width 50 height 10
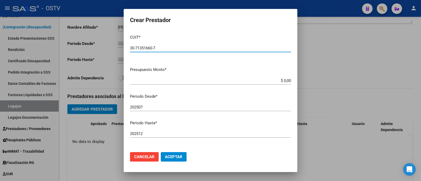
type input "30-71351660-7"
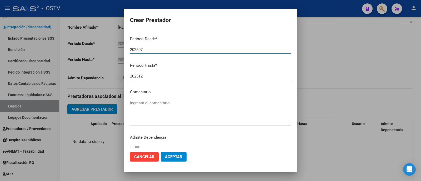
scroll to position [62, 0]
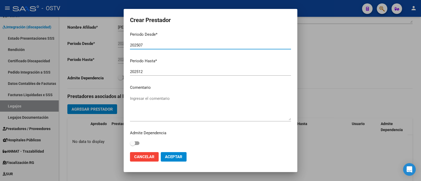
click at [165, 110] on textarea "Ingresar el comentario" at bounding box center [210, 108] width 161 height 25
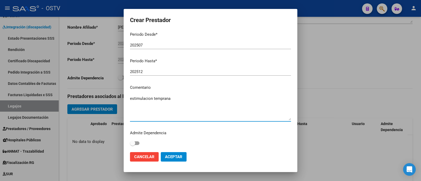
type textarea "estimulacion temprana"
click at [175, 157] on span "Aceptar" at bounding box center [173, 157] width 17 height 5
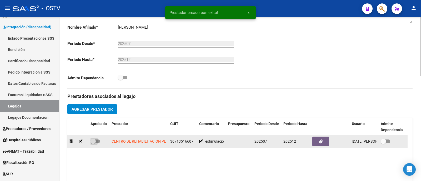
click at [93, 143] on span at bounding box center [93, 141] width 5 height 5
click at [93, 143] on input "checkbox" at bounding box center [93, 143] width 0 height 0
checkbox input "true"
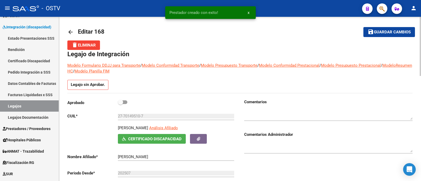
scroll to position [0, 0]
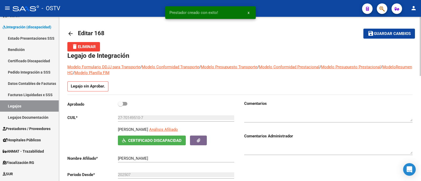
click at [391, 29] on button "save Guardar cambios" at bounding box center [390, 34] width 52 height 10
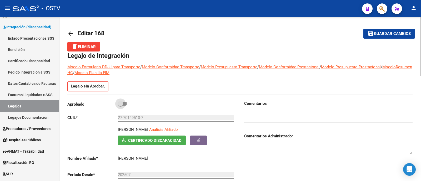
click at [120, 101] on span at bounding box center [120, 103] width 5 height 5
click at [120, 106] on input "checkbox" at bounding box center [120, 106] width 0 height 0
checkbox input "true"
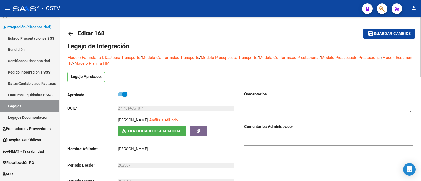
click at [394, 36] on span "Guardar cambios" at bounding box center [392, 34] width 37 height 5
